Goal: Task Accomplishment & Management: Use online tool/utility

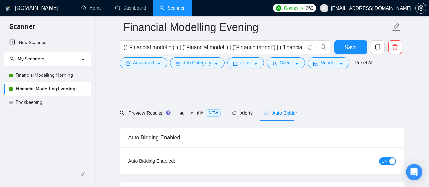
scroll to position [1763, 0]
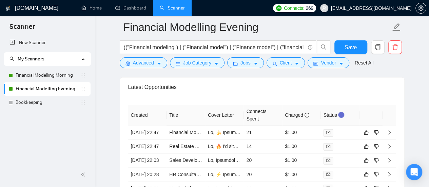
click at [75, 132] on div "New Scanner My Scanners Financial Modelling Morning Financial Modelling Evening…" at bounding box center [47, 99] width 95 height 126
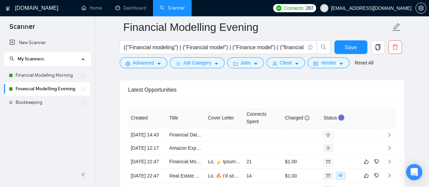
scroll to position [1760, 0]
click at [48, 75] on link "Financial Modelling Morning" at bounding box center [48, 76] width 65 height 14
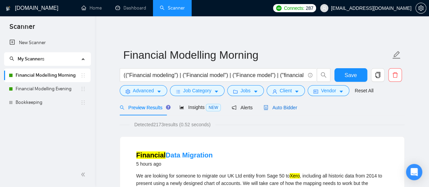
click at [293, 107] on span "Auto Bidder" at bounding box center [281, 107] width 34 height 5
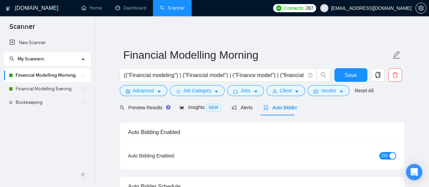
radio input "false"
radio input "true"
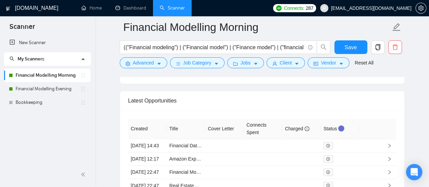
scroll to position [1749, 0]
click at [40, 89] on link "Financial Modelling Evening" at bounding box center [48, 89] width 65 height 14
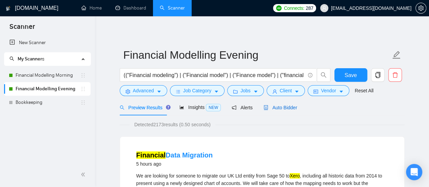
click at [286, 110] on span "Auto Bidder" at bounding box center [281, 107] width 34 height 5
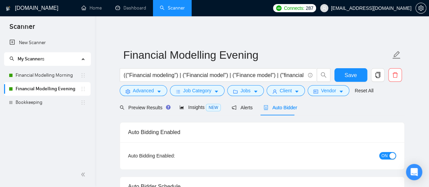
radio input "false"
radio input "true"
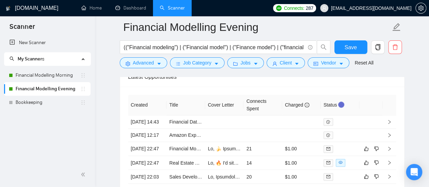
scroll to position [1773, 0]
